Goal: Use online tool/utility: Utilize a website feature to perform a specific function

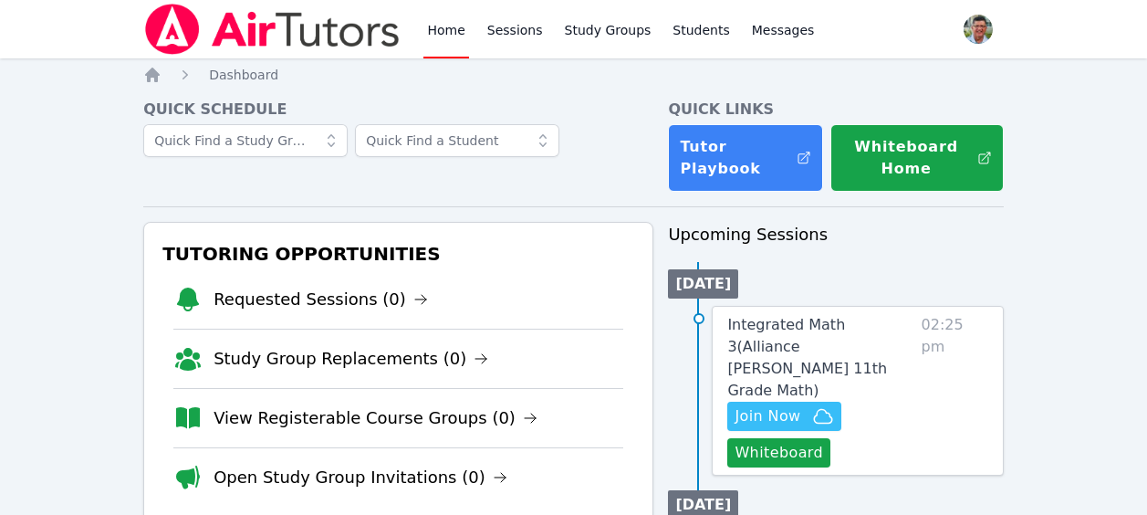
scroll to position [225, 0]
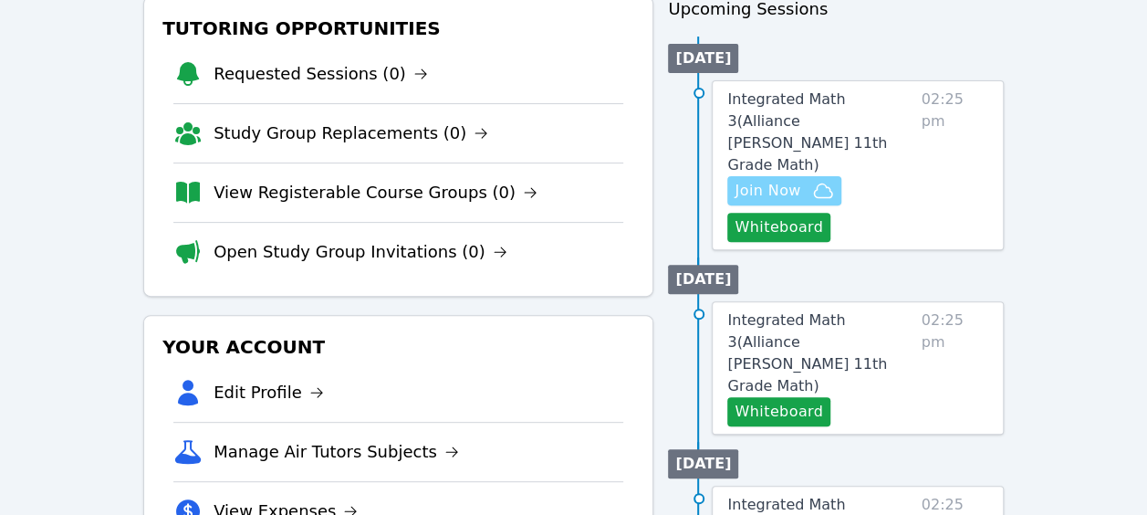
drag, startPoint x: 808, startPoint y: 150, endPoint x: 749, endPoint y: 150, distance: 59.3
click at [749, 180] on span "Join Now" at bounding box center [768, 191] width 66 height 22
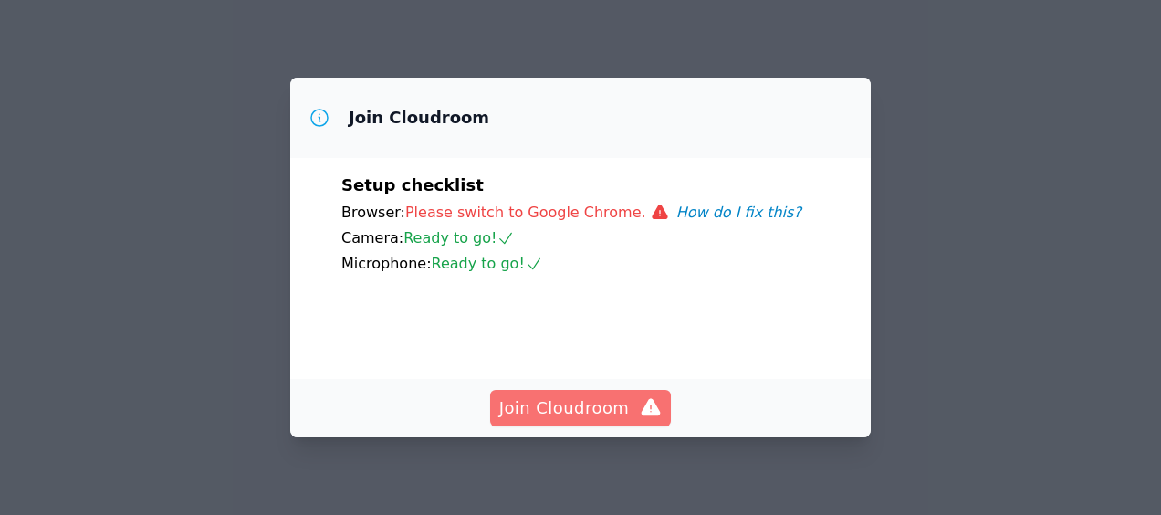
click at [579, 416] on span "Join Cloudroom" at bounding box center [580, 408] width 163 height 26
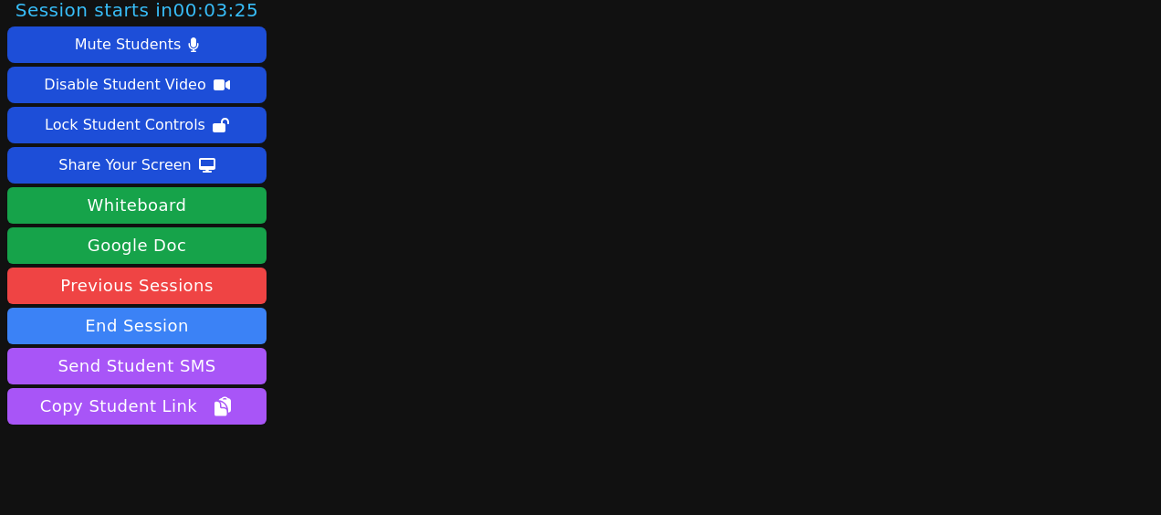
scroll to position [11, 0]
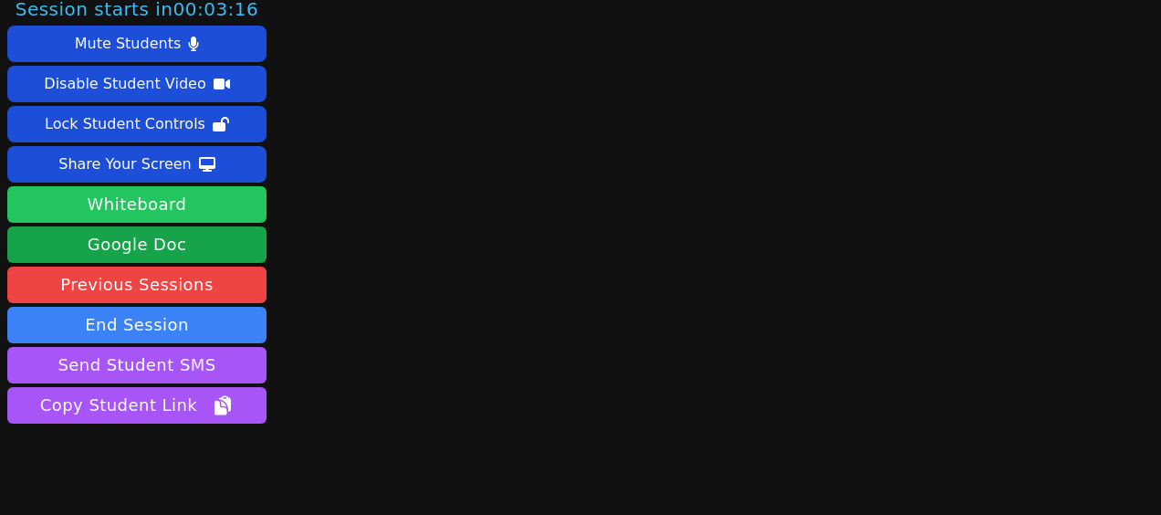
click at [154, 207] on button "Whiteboard" at bounding box center [136, 204] width 259 height 37
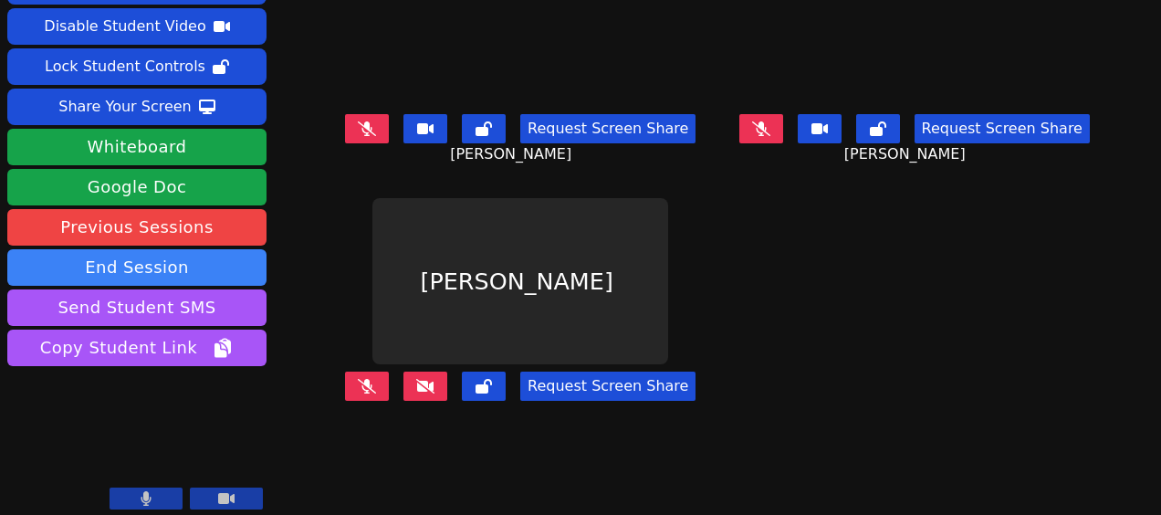
scroll to position [0, 0]
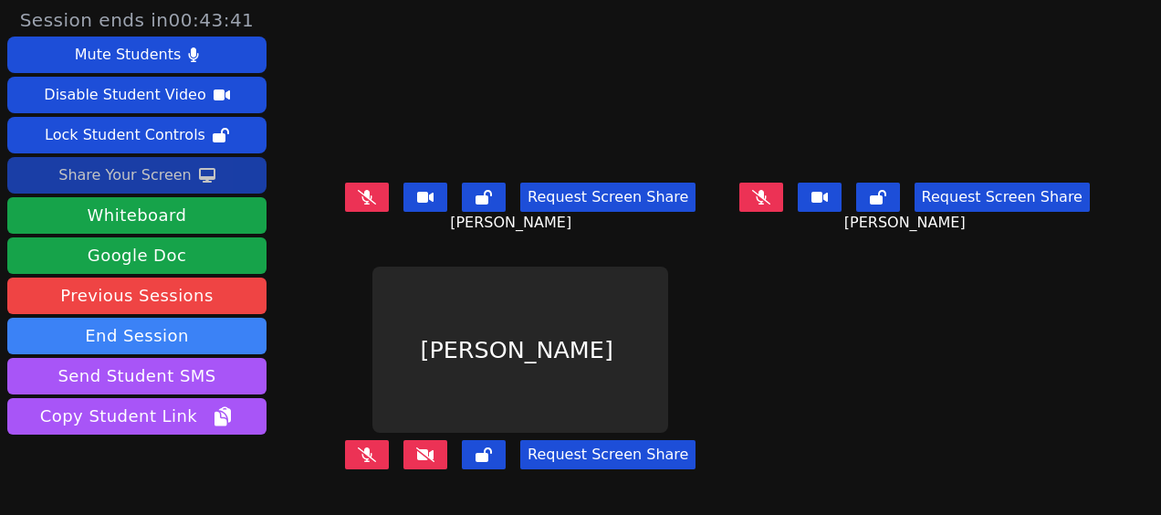
click at [167, 183] on div "Share Your Screen" at bounding box center [124, 175] width 133 height 29
